Goal: Information Seeking & Learning: Learn about a topic

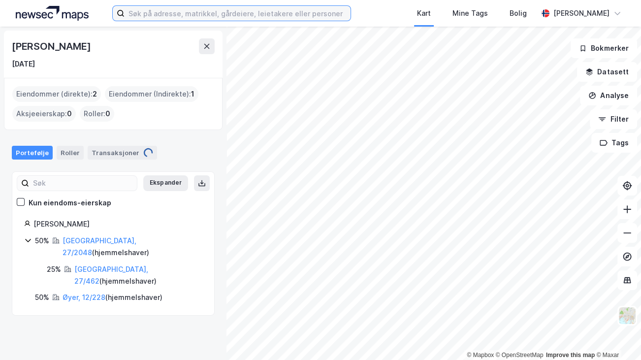
click at [144, 15] on input at bounding box center [237, 13] width 226 height 15
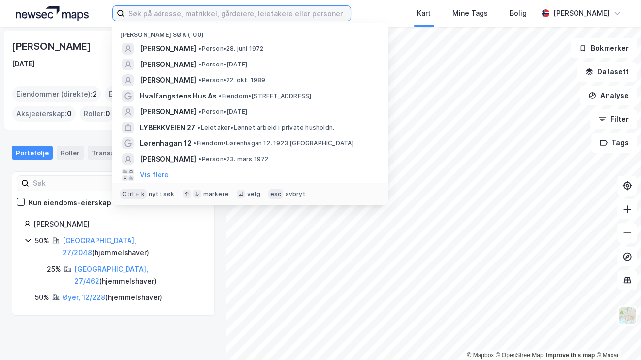
click at [144, 15] on input at bounding box center [237, 13] width 226 height 15
paste input "[PERSON_NAME]"
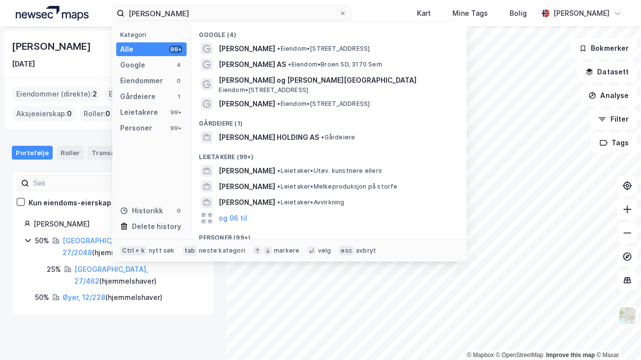
click at [233, 221] on button "og 96 til" at bounding box center [232, 218] width 29 height 12
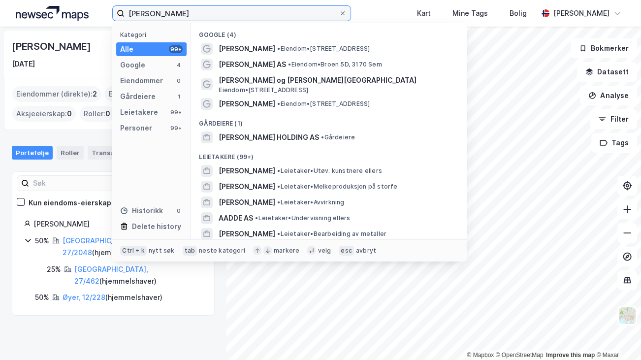
click at [146, 12] on input "[PERSON_NAME]" at bounding box center [231, 13] width 214 height 15
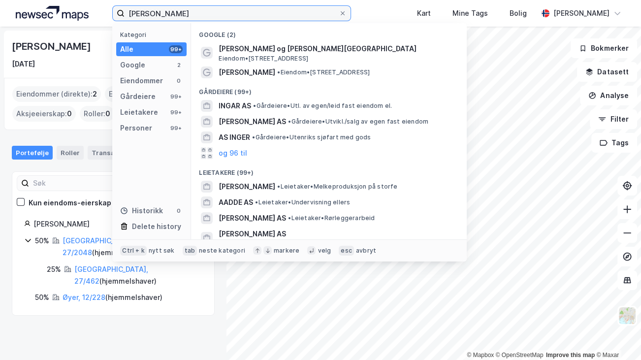
click at [206, 17] on input "[PERSON_NAME]" at bounding box center [231, 13] width 214 height 15
drag, startPoint x: 206, startPoint y: 17, endPoint x: 86, endPoint y: 20, distance: 120.1
click at [86, 20] on div "[PERSON_NAME] Kategori Alle 99+ Google 2 Eiendommer 0 Gårdeiere 99+ Leietakere …" at bounding box center [320, 13] width 641 height 27
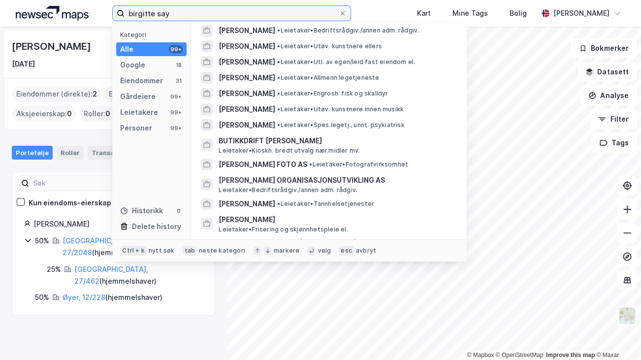
scroll to position [338, 0]
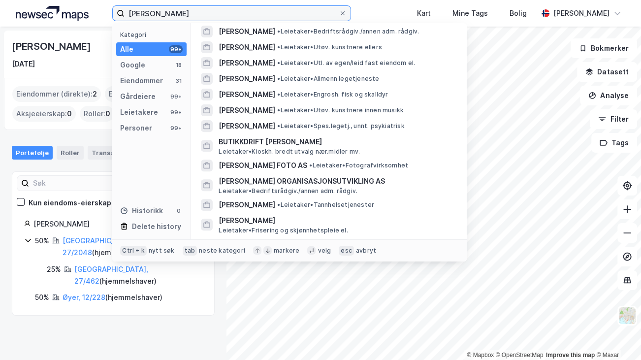
type input "[PERSON_NAME]"
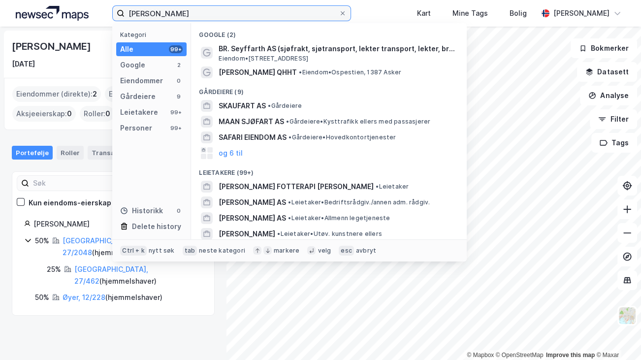
drag, startPoint x: 192, startPoint y: 11, endPoint x: 83, endPoint y: 15, distance: 109.3
click at [83, 15] on div "birgitte sayfart Kategori Alle 99+ Google 2 Eiendommer 0 Gårdeiere 9 Leietakere…" at bounding box center [320, 13] width 641 height 27
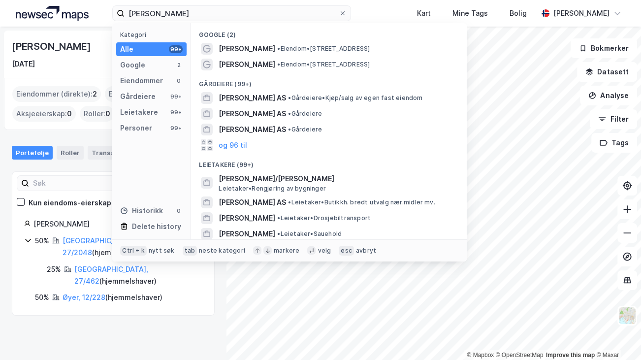
click at [142, 126] on div "Personer" at bounding box center [136, 128] width 32 height 12
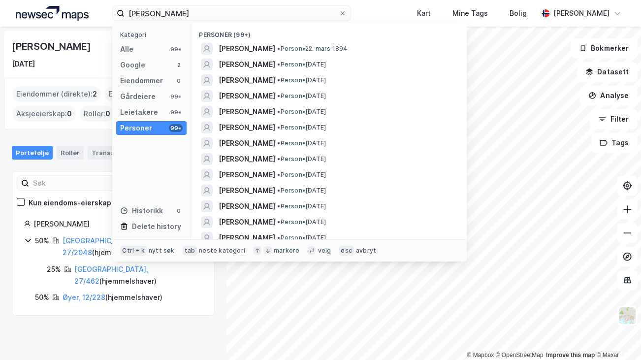
click at [252, 125] on span "[PERSON_NAME]" at bounding box center [246, 128] width 57 height 12
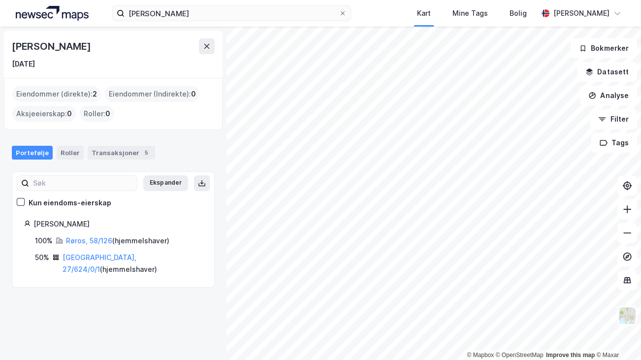
click at [93, 258] on link "[GEOGRAPHIC_DATA], 27/624/0/1" at bounding box center [99, 263] width 74 height 20
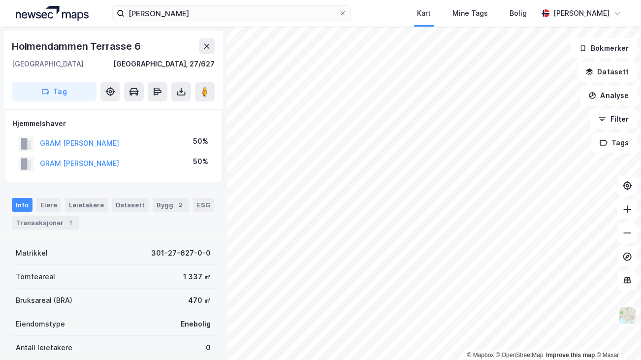
click at [625, 252] on icon at bounding box center [627, 256] width 10 height 10
click at [628, 249] on button at bounding box center [627, 256] width 20 height 20
click at [206, 15] on input "[PERSON_NAME]" at bounding box center [231, 13] width 214 height 15
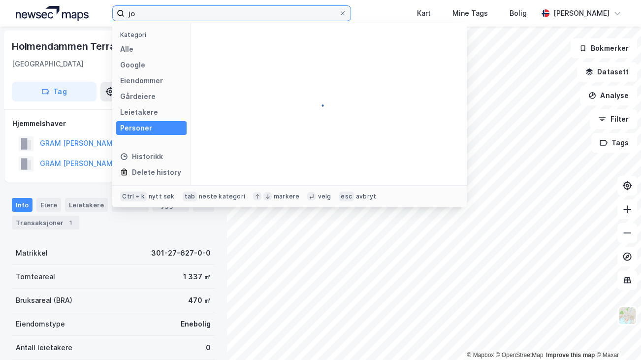
type input "j"
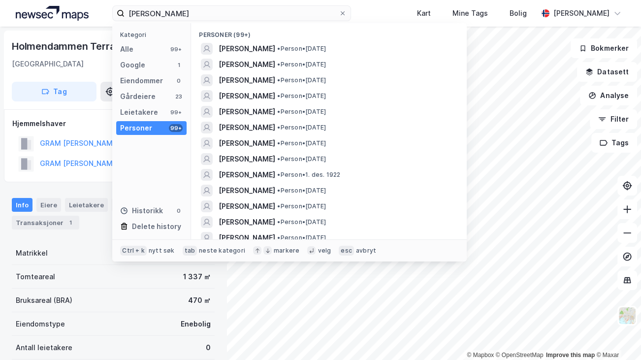
click at [275, 78] on span "[PERSON_NAME]" at bounding box center [246, 80] width 57 height 12
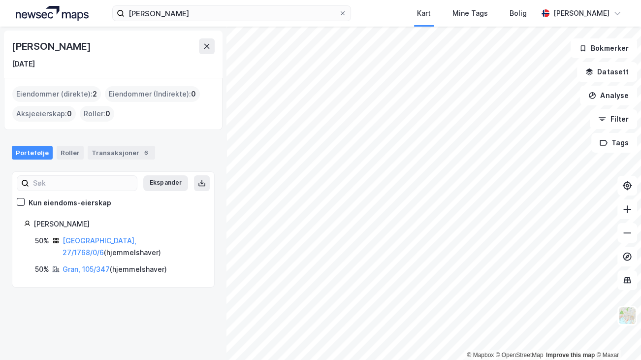
click at [121, 149] on div "Transaksjoner 6" at bounding box center [121, 153] width 67 height 14
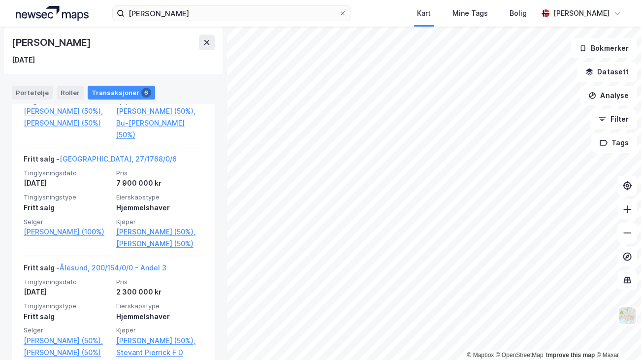
scroll to position [433, 0]
click at [72, 238] on link "[PERSON_NAME] (100%)" at bounding box center [67, 232] width 87 height 12
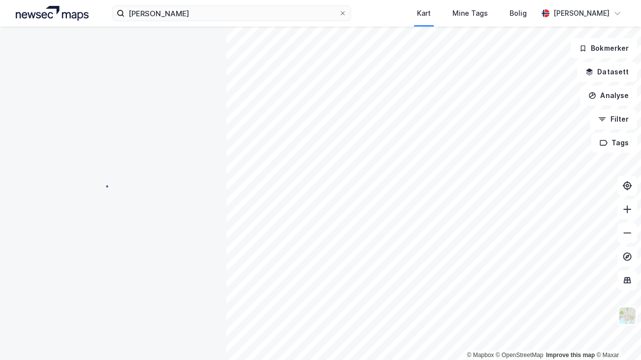
click at [72, 238] on div at bounding box center [113, 187] width 203 height 321
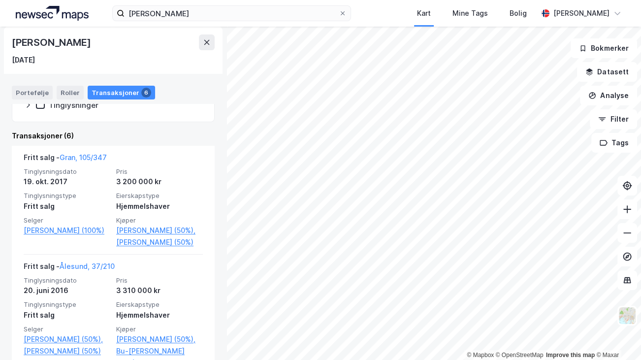
scroll to position [183, 0]
click at [182, 232] on link "[PERSON_NAME] (50%)," at bounding box center [159, 230] width 87 height 12
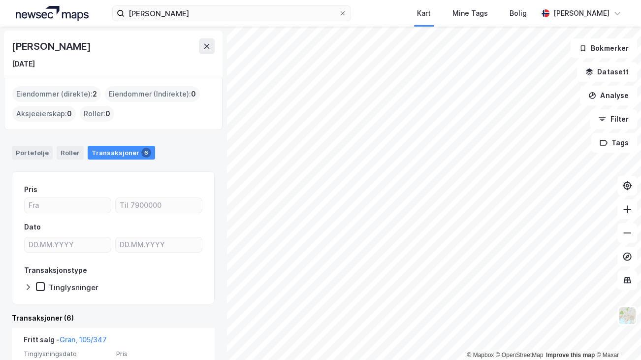
click at [119, 149] on div "Transaksjoner 6" at bounding box center [121, 153] width 67 height 14
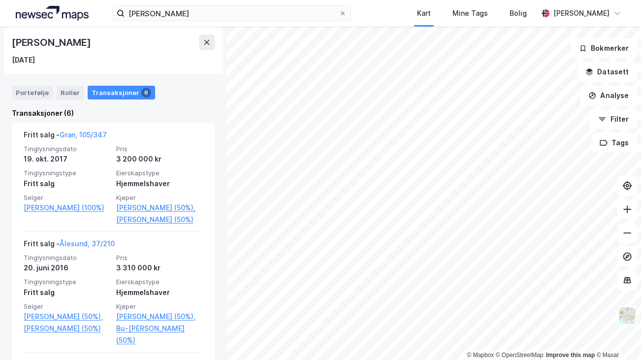
scroll to position [210, 0]
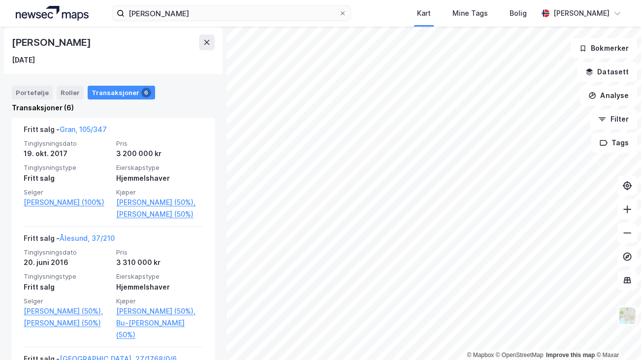
click at [89, 127] on link "Gran, 105/347" at bounding box center [83, 129] width 47 height 8
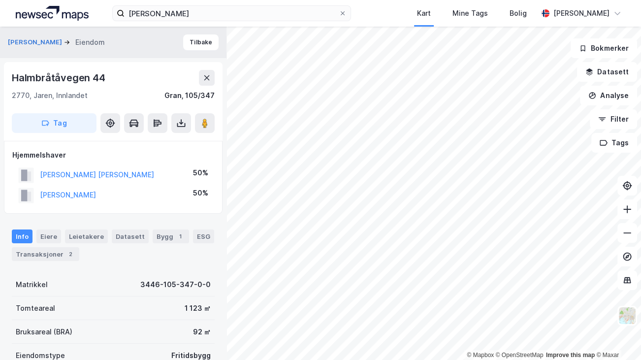
click at [627, 231] on icon at bounding box center [627, 233] width 10 height 10
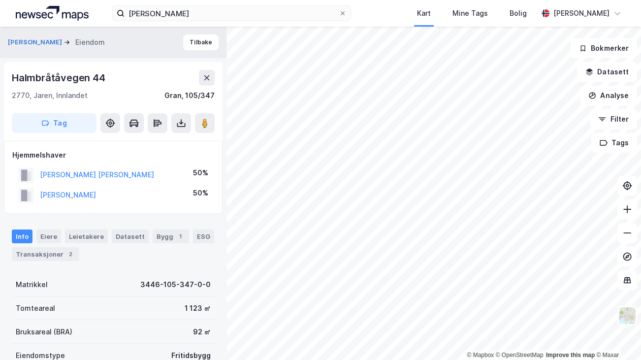
click at [627, 231] on icon at bounding box center [627, 233] width 10 height 10
click at [64, 14] on img at bounding box center [52, 13] width 73 height 15
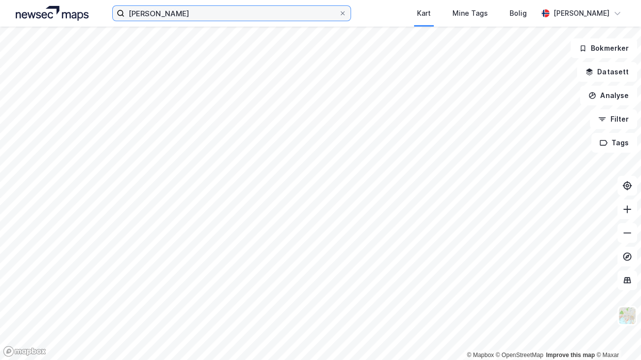
click at [202, 17] on input "[PERSON_NAME]" at bounding box center [231, 13] width 214 height 15
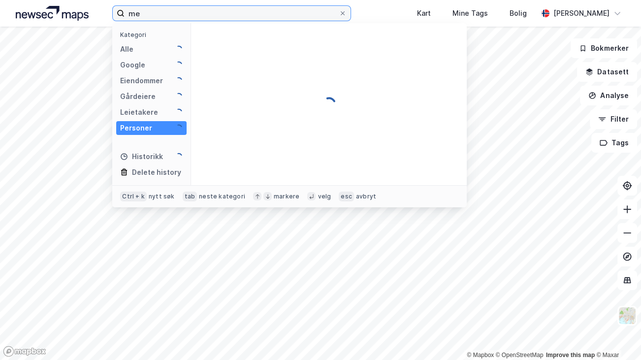
type input "m"
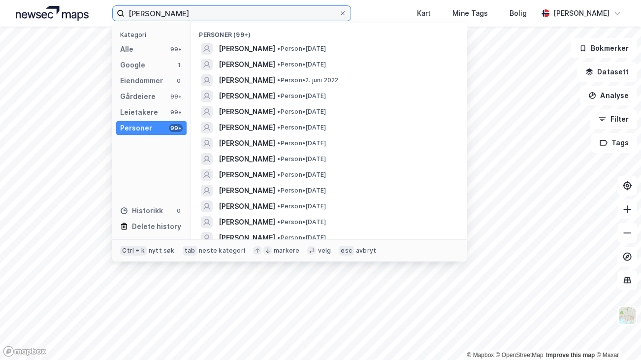
drag, startPoint x: 184, startPoint y: 14, endPoint x: 51, endPoint y: 21, distance: 133.5
click at [51, 21] on div "[PERSON_NAME] Kategori Alle 99+ Google 1 Eiendommer 0 Gårdeiere 99+ Leietakere …" at bounding box center [320, 13] width 641 height 27
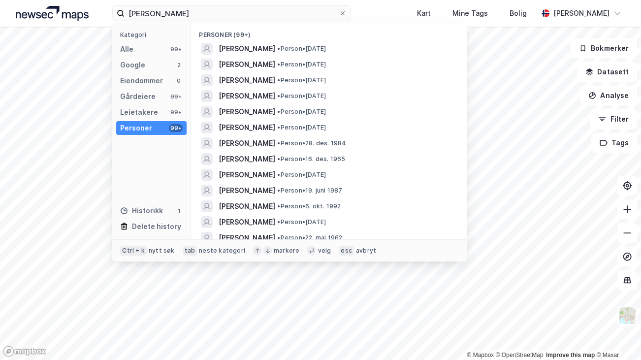
click at [275, 47] on span "[PERSON_NAME]" at bounding box center [246, 49] width 57 height 12
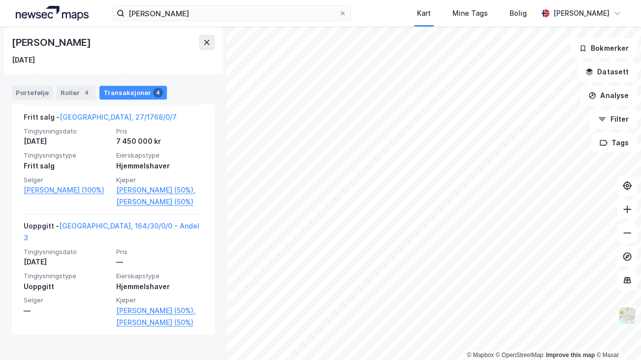
scroll to position [461, 0]
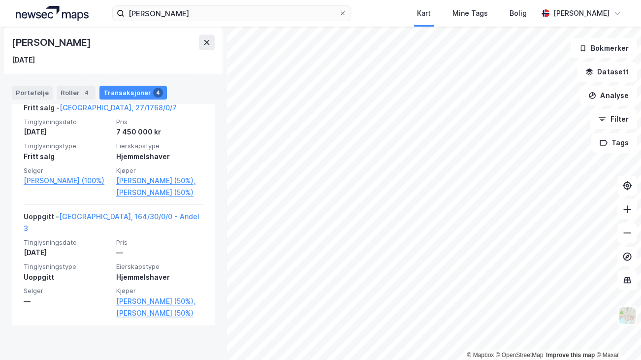
click at [146, 198] on link "[PERSON_NAME] (50%)" at bounding box center [159, 192] width 87 height 12
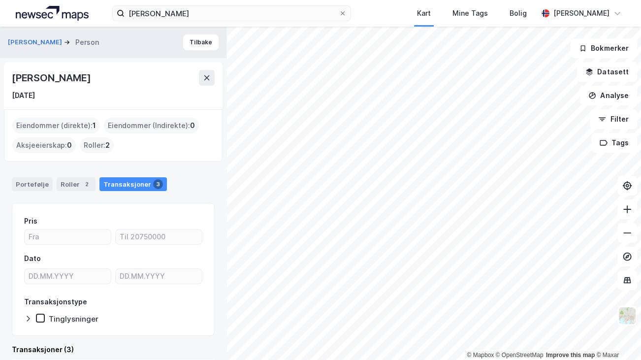
click at [126, 182] on div "Transaksjoner 3" at bounding box center [132, 184] width 67 height 14
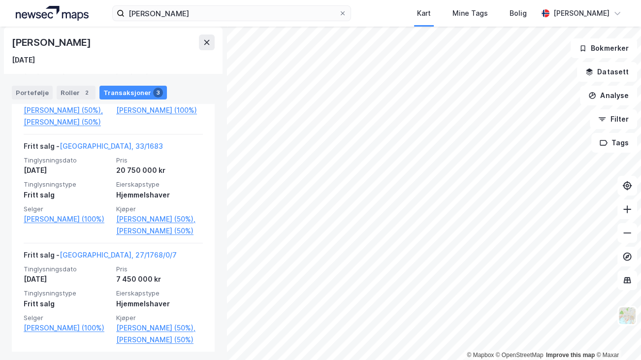
scroll to position [372, 0]
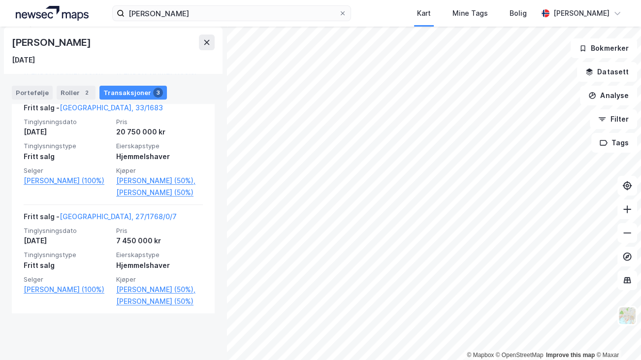
click at [126, 175] on span "Kjøper" at bounding box center [159, 170] width 87 height 8
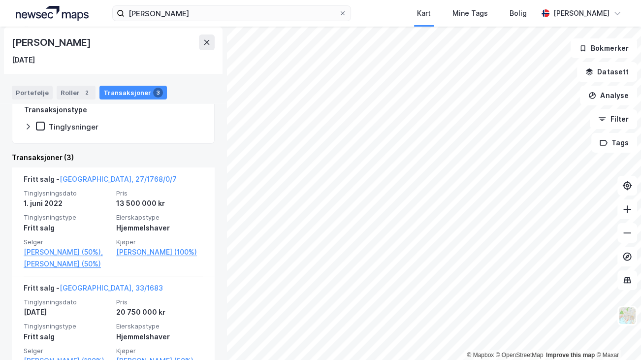
scroll to position [192, 0]
click at [40, 254] on link "[PERSON_NAME] (50%)," at bounding box center [67, 252] width 87 height 12
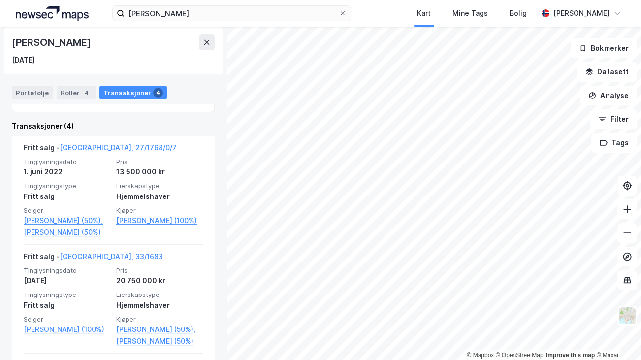
scroll to position [160, 0]
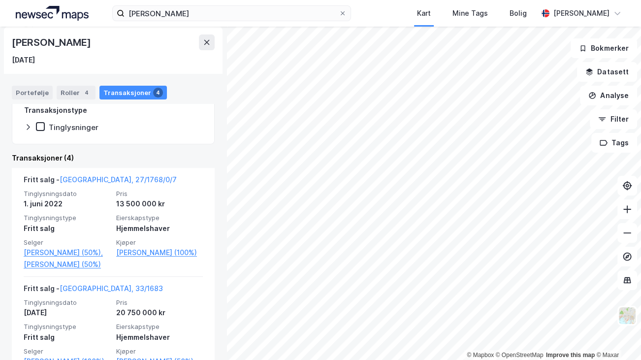
click at [30, 251] on link "[PERSON_NAME] (50%)," at bounding box center [67, 252] width 87 height 12
click at [59, 270] on link "[PERSON_NAME] (50%)" at bounding box center [67, 264] width 87 height 12
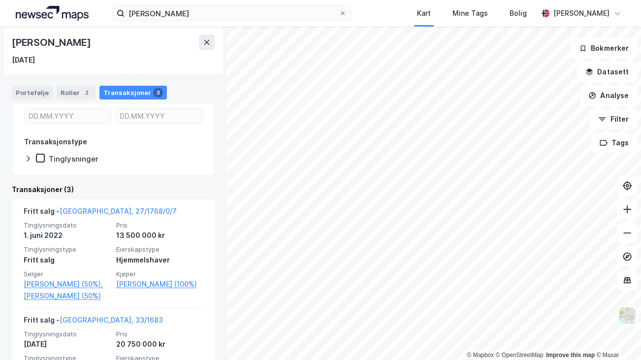
scroll to position [192, 0]
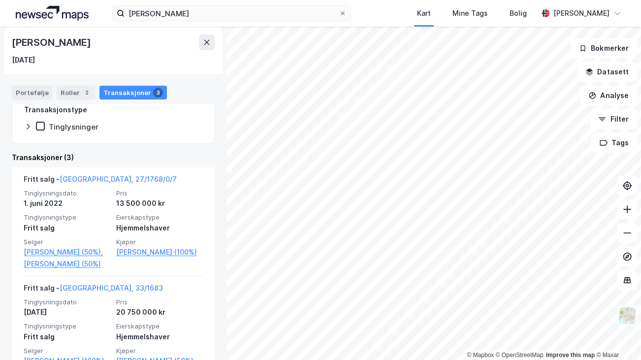
click at [59, 270] on link "[PERSON_NAME] (50%)" at bounding box center [67, 264] width 87 height 12
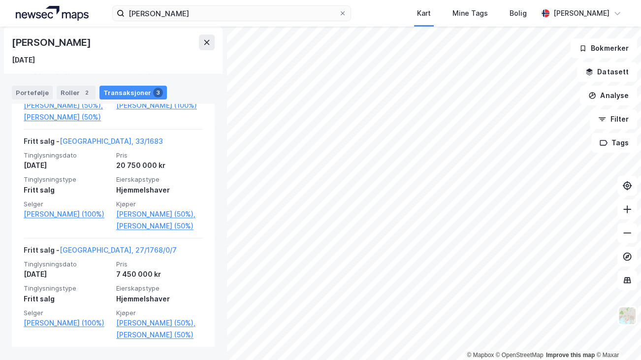
scroll to position [339, 0]
click at [124, 231] on link "[PERSON_NAME] (50%)" at bounding box center [159, 225] width 87 height 12
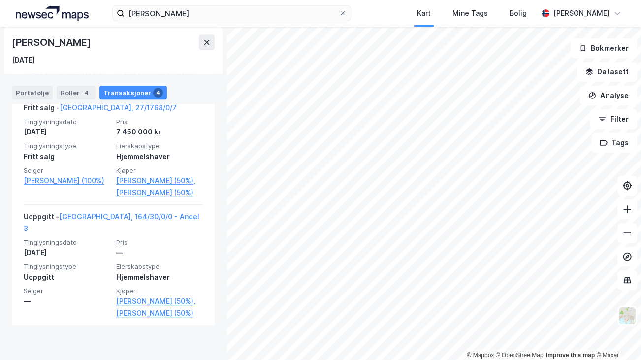
click at [121, 232] on link "[GEOGRAPHIC_DATA], 164/30/0/0 - Andel 3" at bounding box center [112, 222] width 176 height 20
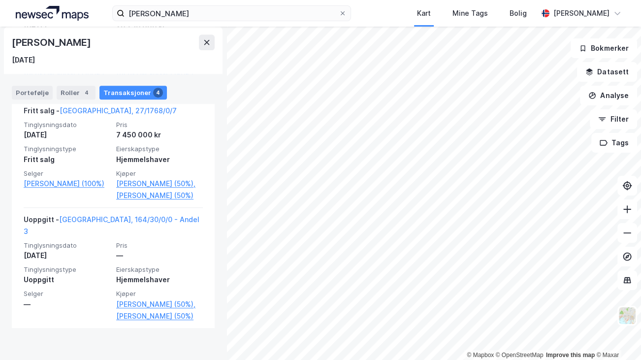
scroll to position [461, 0]
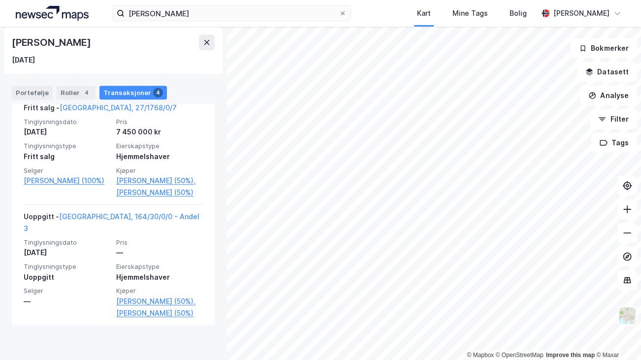
click at [153, 307] on link "[PERSON_NAME] (50%)," at bounding box center [159, 301] width 87 height 12
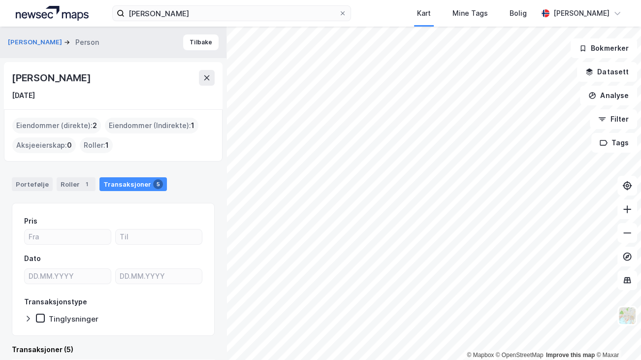
click at [124, 182] on div "Transaksjoner 5" at bounding box center [132, 184] width 67 height 14
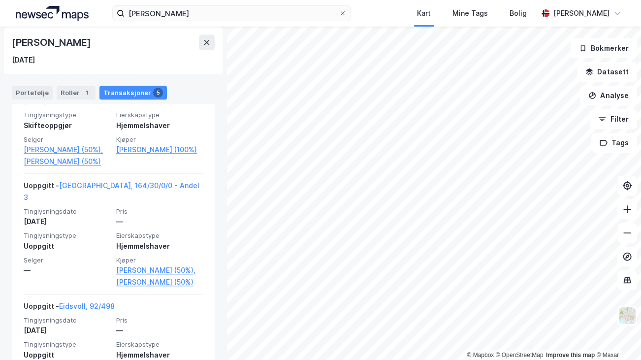
scroll to position [754, 0]
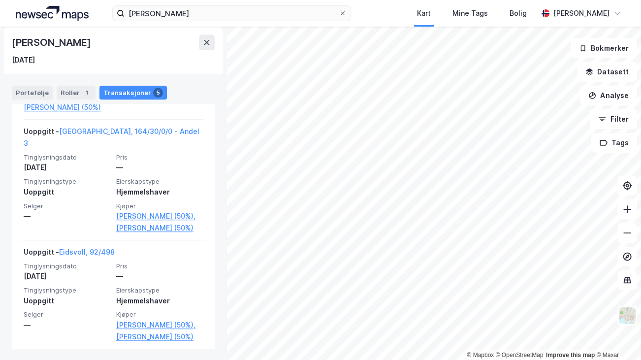
click at [150, 335] on link "[PERSON_NAME] (50%)" at bounding box center [159, 337] width 87 height 12
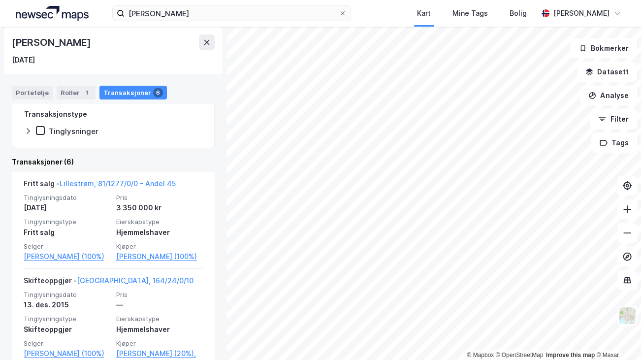
scroll to position [193, 0]
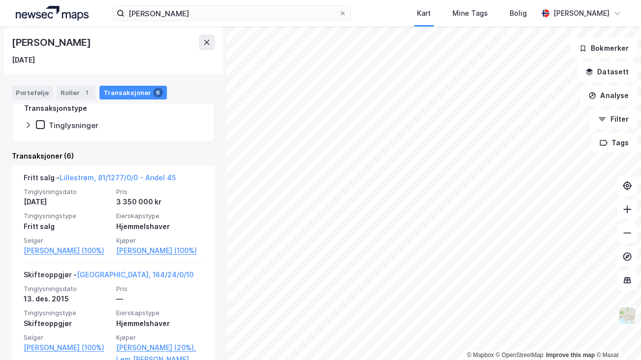
click at [127, 178] on link "Lillestrøm, 81/1277/0/0 - Andel 45" at bounding box center [118, 177] width 116 height 8
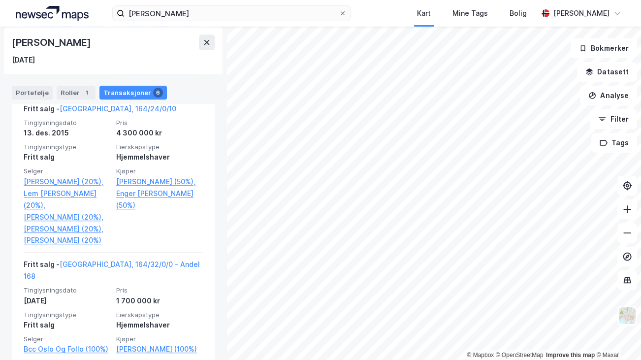
scroll to position [515, 0]
click at [93, 113] on link "[GEOGRAPHIC_DATA], 164/24/0/10" at bounding box center [118, 109] width 117 height 8
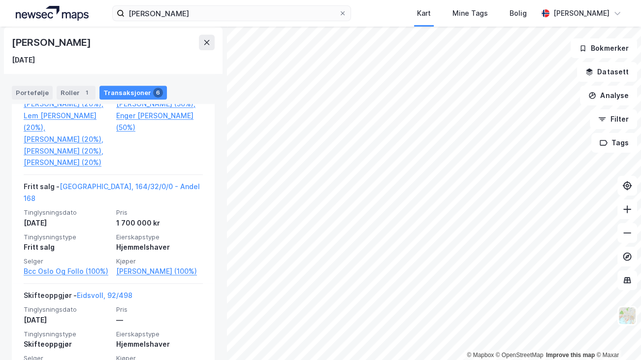
scroll to position [593, 0]
click at [69, 95] on div "Roller 1" at bounding box center [76, 93] width 39 height 14
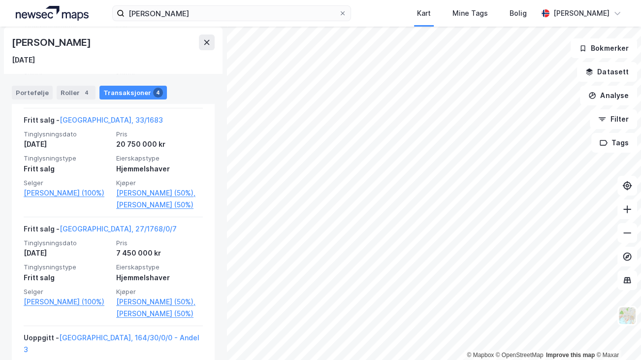
scroll to position [327, 0]
drag, startPoint x: 13, startPoint y: 0, endPoint x: 215, endPoint y: 107, distance: 227.8
click at [215, 107] on div "[PERSON_NAME] [DATE] Eiendommer (direkte) : 2 Eiendommer (Indirekte) : 0 Aksjee…" at bounding box center [113, 193] width 226 height 333
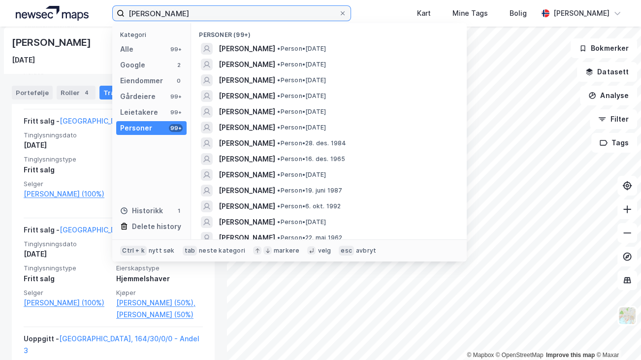
click at [227, 14] on input "[PERSON_NAME]" at bounding box center [231, 13] width 214 height 15
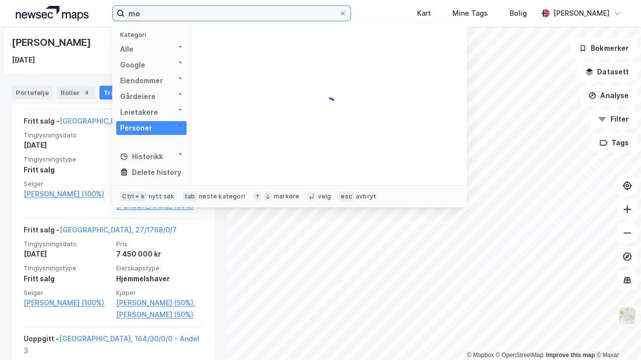
type input "m"
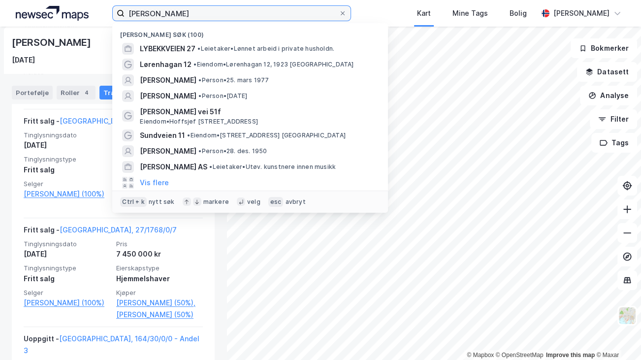
type input "[PERSON_NAME]"
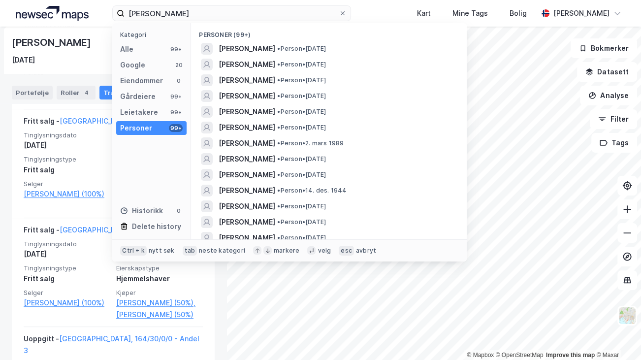
click at [268, 45] on span "[PERSON_NAME]" at bounding box center [246, 49] width 57 height 12
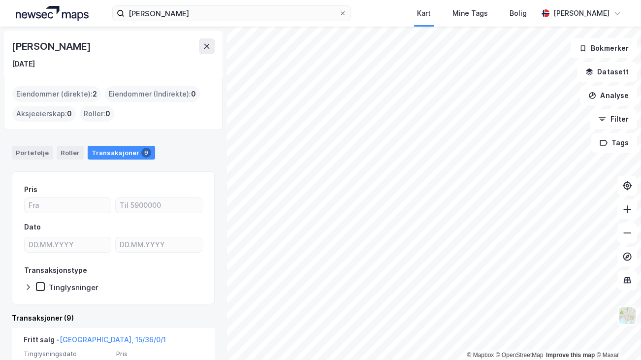
click at [339, 13] on icon at bounding box center [342, 13] width 6 height 6
click at [324, 13] on input "[PERSON_NAME]" at bounding box center [231, 13] width 214 height 15
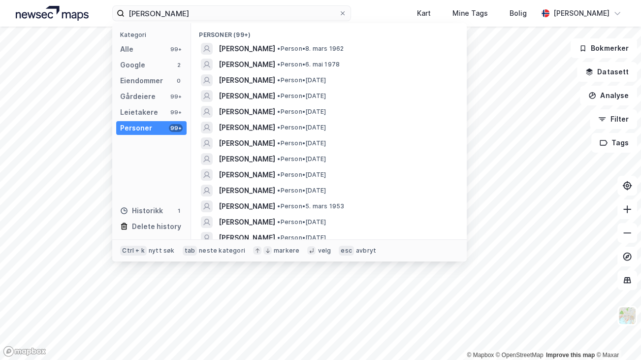
click at [266, 50] on span "[PERSON_NAME]" at bounding box center [246, 49] width 57 height 12
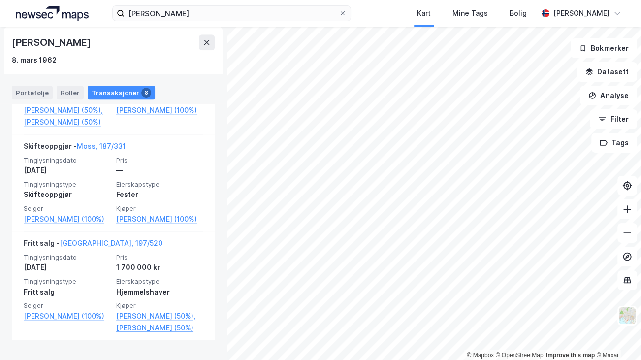
scroll to position [872, 0]
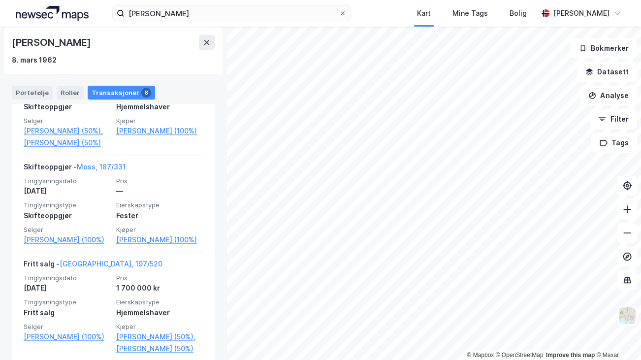
click at [90, 259] on link "[GEOGRAPHIC_DATA], 197/520" at bounding box center [111, 263] width 103 height 8
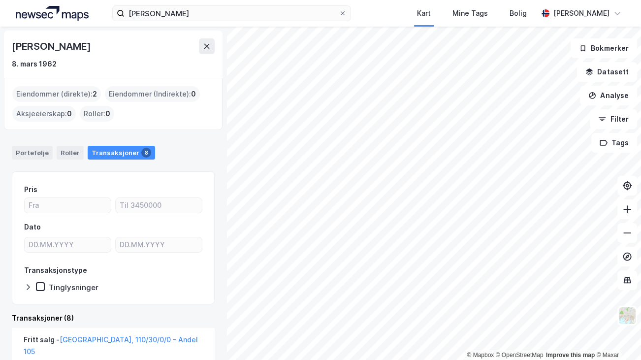
click at [204, 47] on icon at bounding box center [207, 46] width 8 height 8
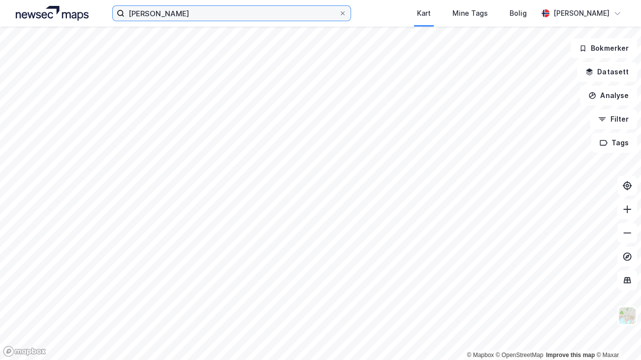
click at [199, 13] on input "[PERSON_NAME]" at bounding box center [231, 13] width 214 height 15
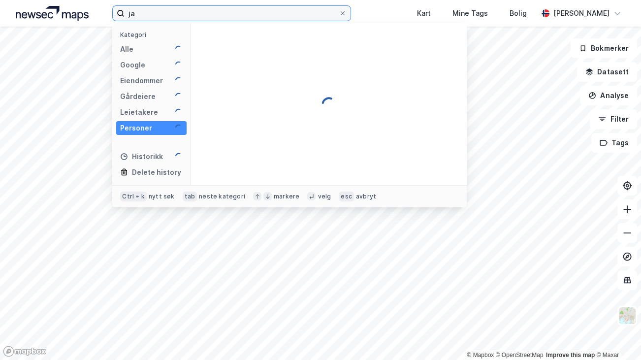
type input "j"
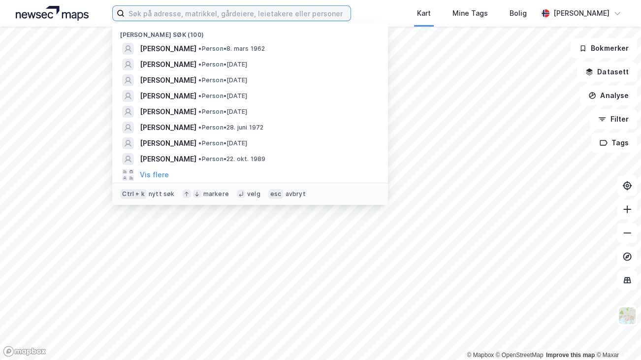
click at [199, 13] on input at bounding box center [237, 13] width 226 height 15
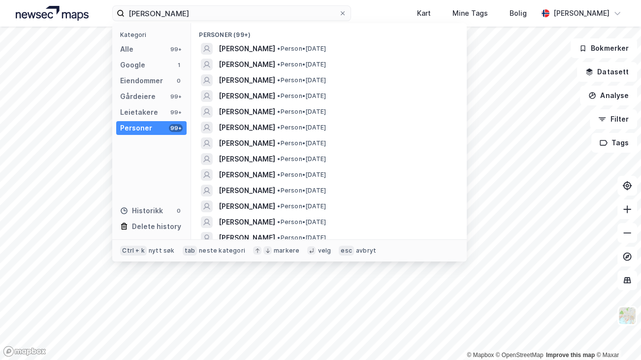
click at [244, 81] on span "[PERSON_NAME]" at bounding box center [246, 80] width 57 height 12
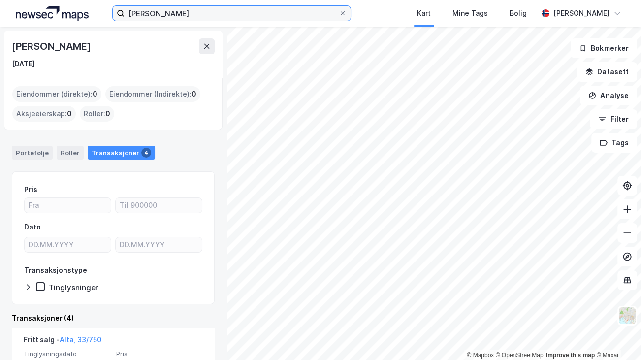
click at [186, 15] on input "[PERSON_NAME]" at bounding box center [231, 13] width 214 height 15
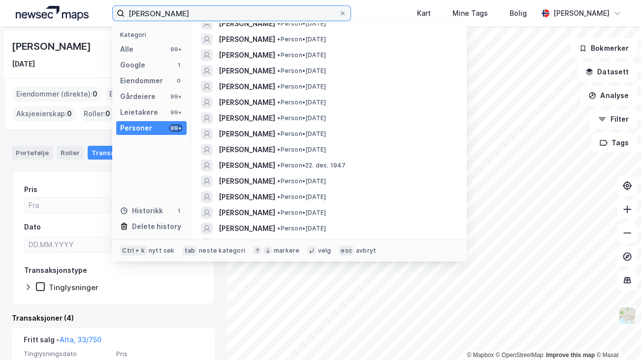
scroll to position [135, 0]
click at [211, 313] on div "[PERSON_NAME] [DATE] Eiendommer (direkte) : 0 Eiendommer (Indirekte) : 0 Aksjee…" at bounding box center [113, 193] width 226 height 333
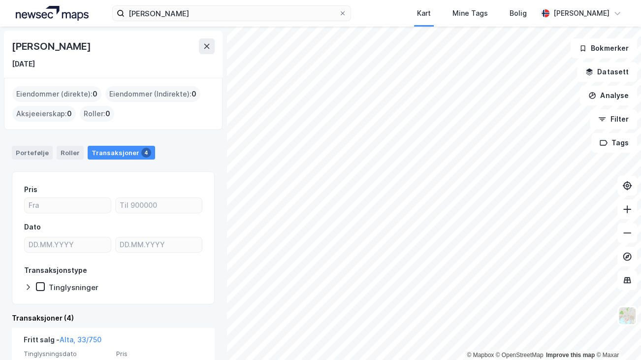
click at [623, 234] on icon at bounding box center [627, 233] width 10 height 10
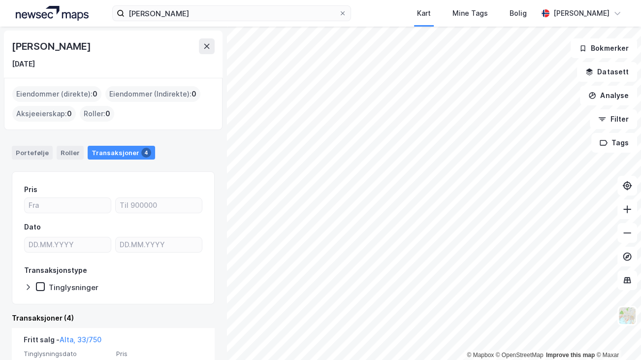
click at [623, 234] on icon at bounding box center [627, 233] width 10 height 10
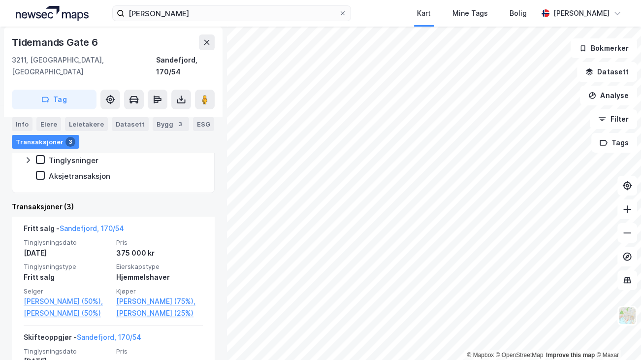
scroll to position [208, 0]
click at [139, 296] on link "[PERSON_NAME] (75%)," at bounding box center [159, 302] width 87 height 12
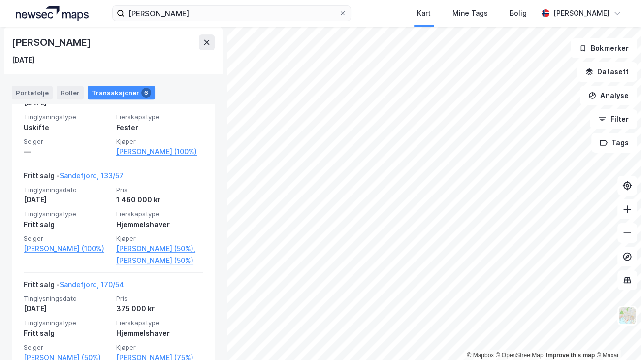
scroll to position [387, 0]
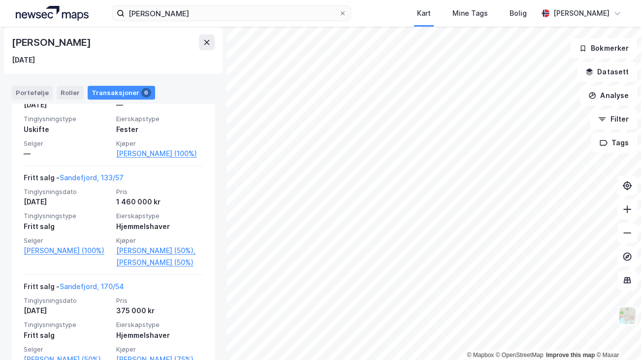
click at [98, 182] on link "Sandefjord, 133/57" at bounding box center [92, 177] width 64 height 8
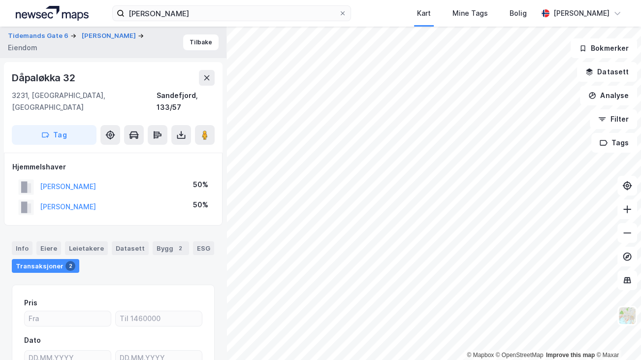
scroll to position [96, 0]
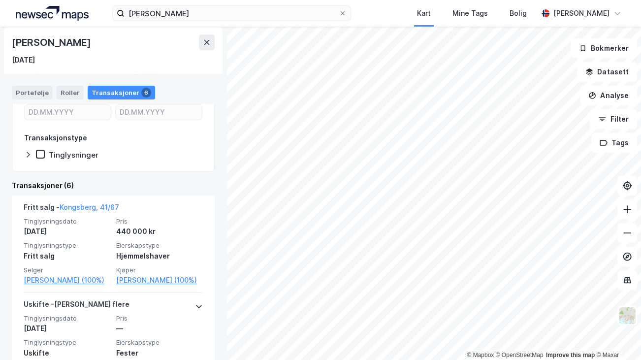
scroll to position [163, 0]
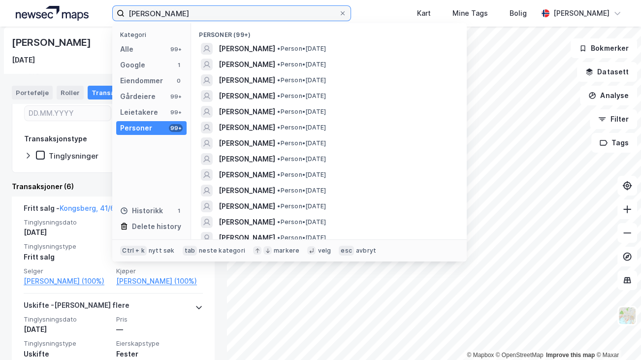
drag, startPoint x: 184, startPoint y: 16, endPoint x: 41, endPoint y: 13, distance: 143.7
click at [41, 13] on div "[PERSON_NAME] Kategori Alle 99+ Google 1 Eiendommer 0 Gårdeiere 99+ Leietakere …" at bounding box center [320, 13] width 641 height 27
type input "[PERSON_NAME]"
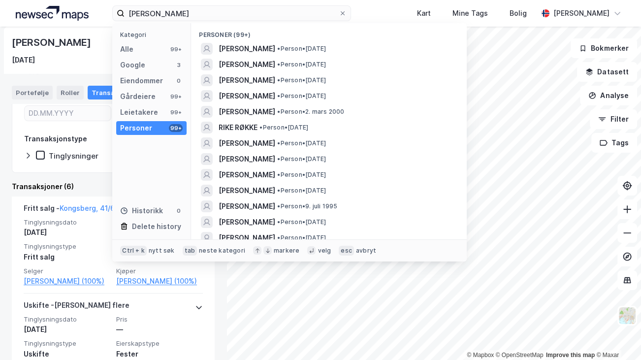
click at [250, 49] on span "[PERSON_NAME]" at bounding box center [246, 49] width 57 height 12
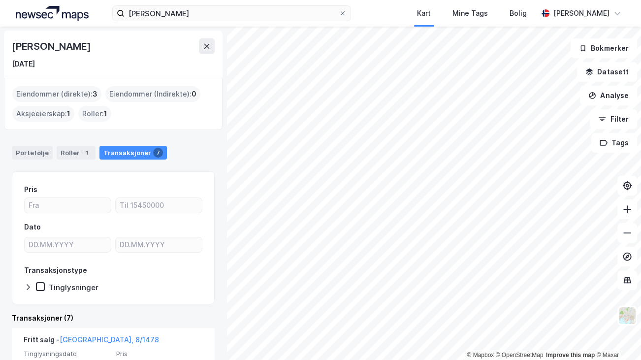
click at [204, 46] on icon at bounding box center [207, 46] width 8 height 8
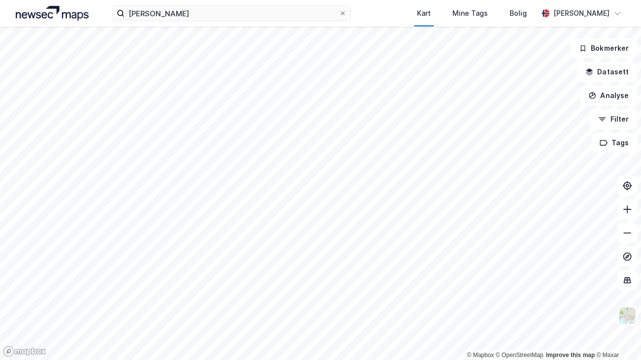
click at [338, 13] on span at bounding box center [342, 13] width 8 height 8
click at [329, 13] on input "[PERSON_NAME]" at bounding box center [231, 13] width 214 height 15
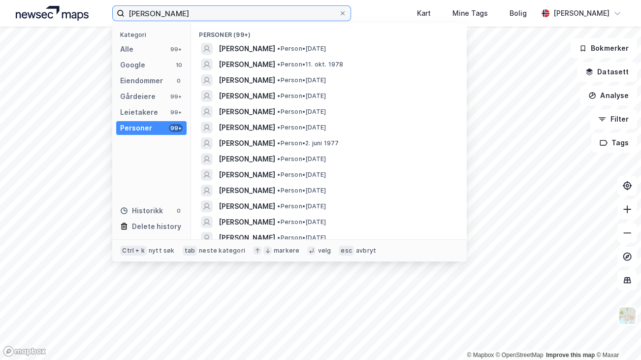
type input "[PERSON_NAME]"
click at [275, 48] on span "[PERSON_NAME]" at bounding box center [246, 49] width 57 height 12
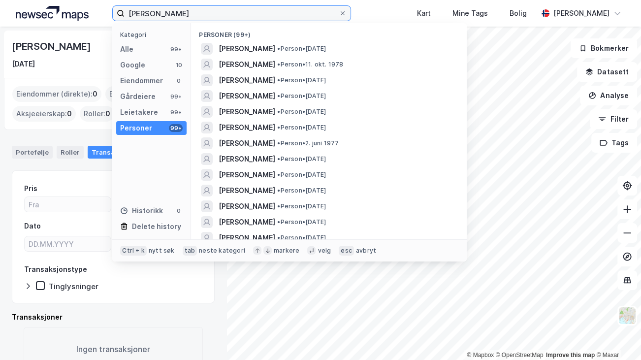
drag, startPoint x: 261, startPoint y: 13, endPoint x: 78, endPoint y: -1, distance: 183.6
click at [78, 0] on html "[PERSON_NAME] Kategori Alle 99+ Google 10 Eiendommer 0 Gårdeiere 99+ Leietakere…" at bounding box center [320, 180] width 641 height 360
